Goal: Use online tool/utility: Utilize a website feature to perform a specific function

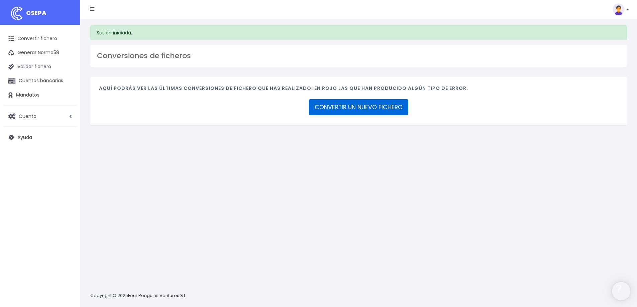
click at [383, 108] on link "CONVERTIR UN NUEVO FICHERO" at bounding box center [358, 107] width 99 height 16
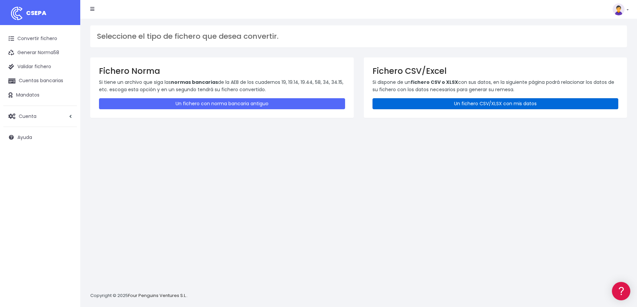
click at [485, 103] on link "Un fichero CSV/XLSX con mis datos" at bounding box center [495, 103] width 246 height 11
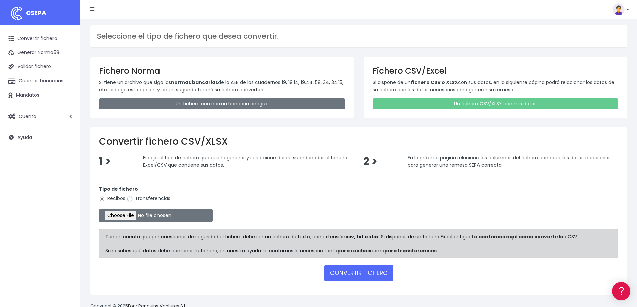
click at [131, 199] on input "Transferencias" at bounding box center [130, 199] width 6 height 6
radio input "true"
click at [135, 215] on input "file" at bounding box center [156, 215] width 114 height 13
type input "C:\fakepath\Remesa nominas agosto 25.xlsx"
click at [376, 275] on button "CONVERTIR FICHERO" at bounding box center [358, 273] width 69 height 16
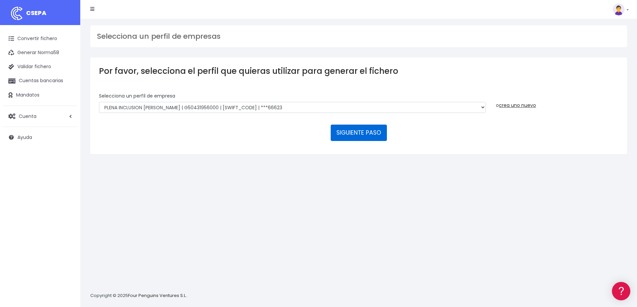
click at [368, 133] on button "SIGUIENTE PASO" at bounding box center [359, 133] width 56 height 16
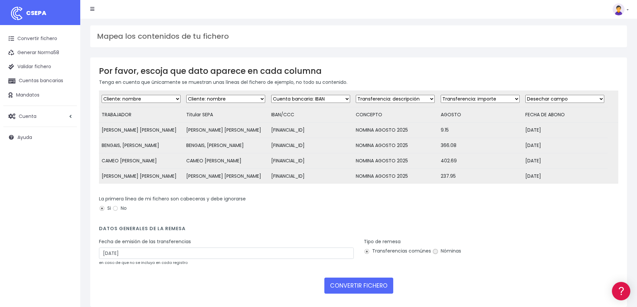
click at [436, 255] on input "Nóminas" at bounding box center [435, 252] width 6 height 6
radio input "true"
click at [362, 293] on button "CONVERTIR FICHERO" at bounding box center [358, 286] width 69 height 16
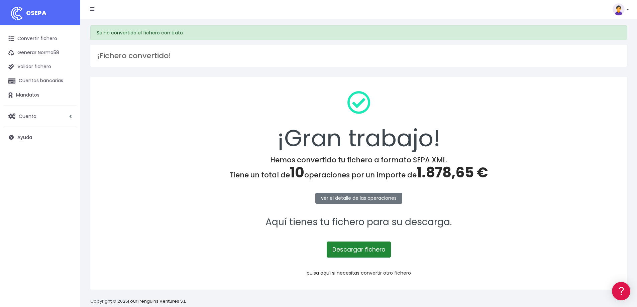
click at [353, 247] on link "Descargar fichero" at bounding box center [359, 250] width 64 height 16
